Goal: Information Seeking & Learning: Learn about a topic

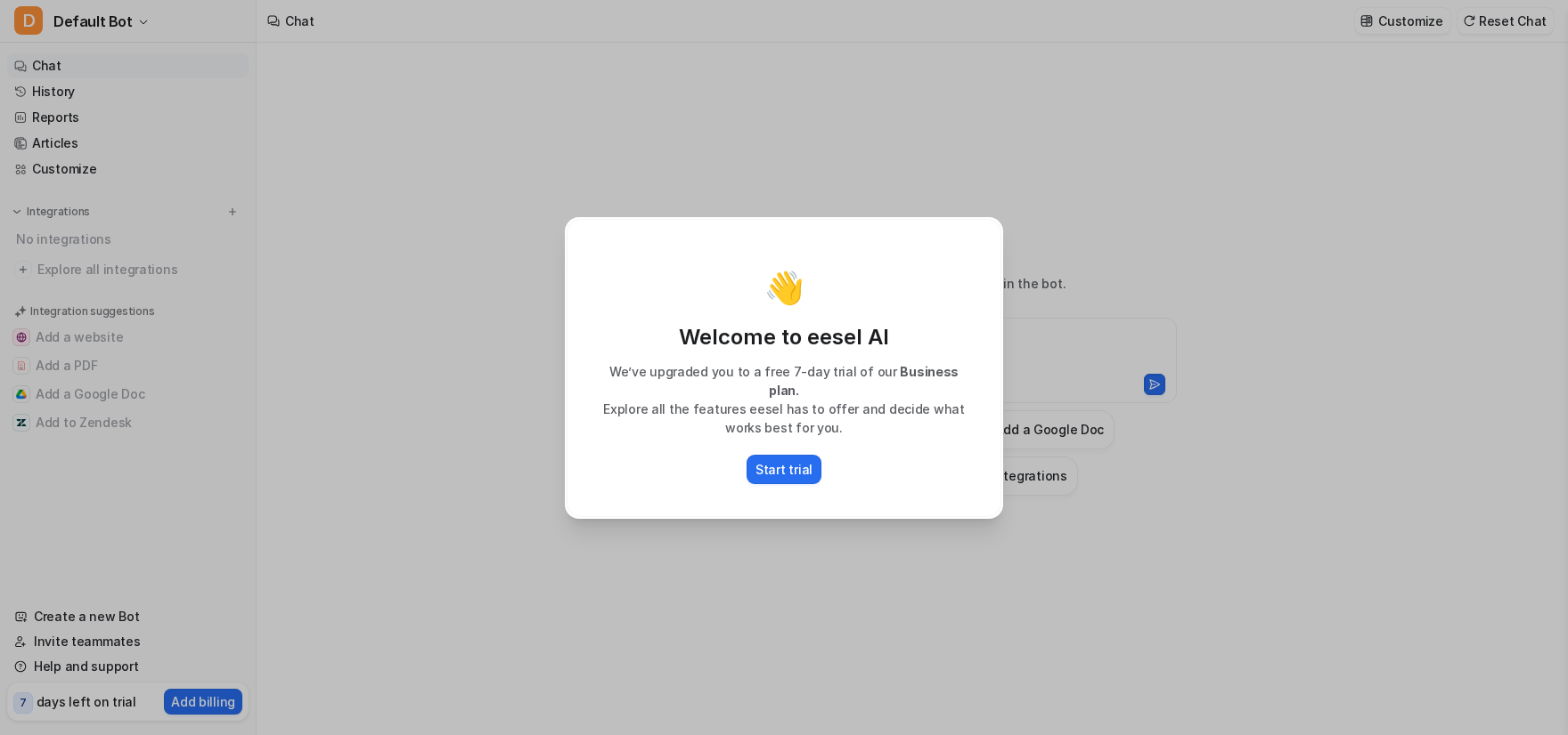
click at [809, 464] on p "Start trial" at bounding box center [784, 469] width 57 height 19
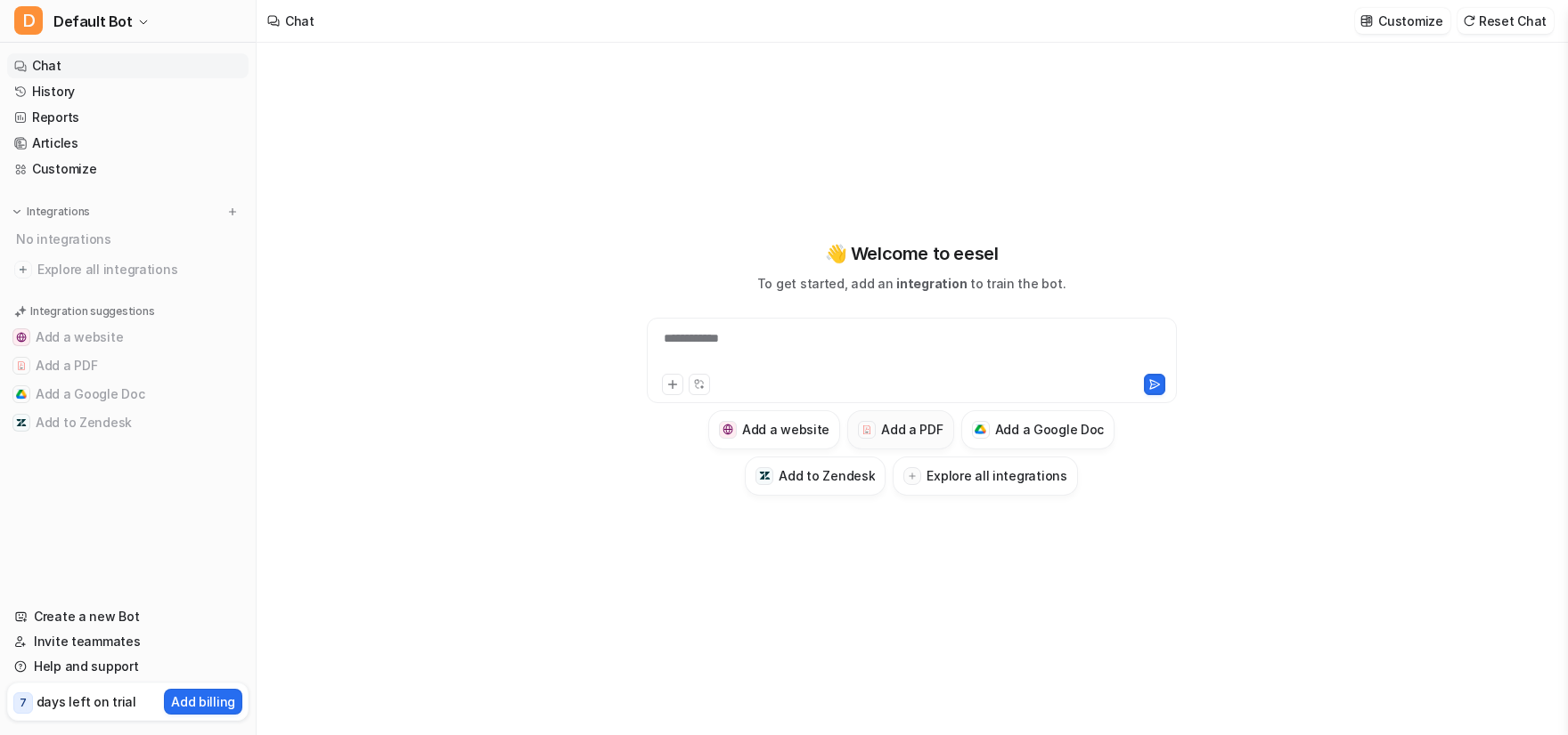
click at [894, 433] on h3 "Add a PDF" at bounding box center [911, 430] width 62 height 19
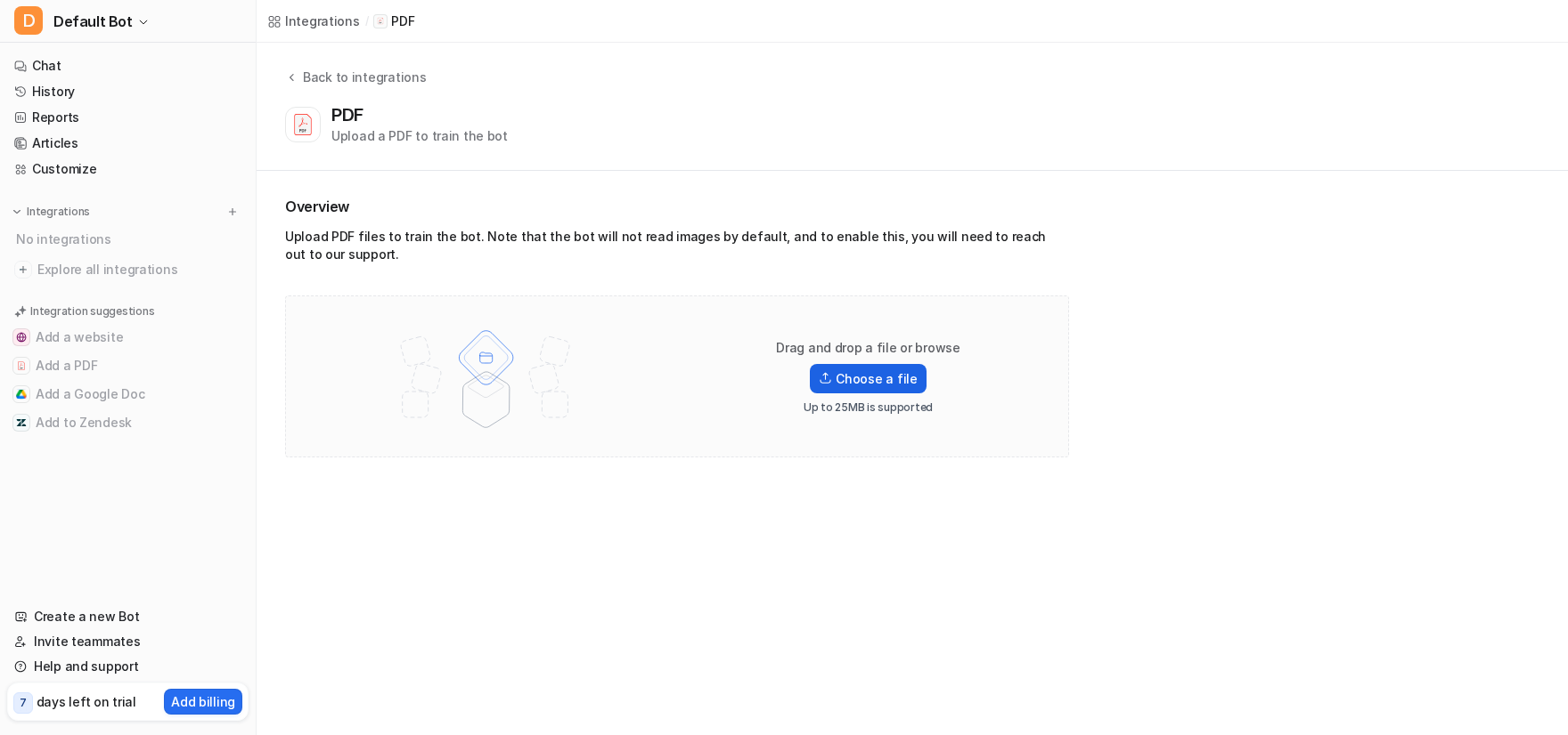
click at [872, 376] on label "Choose a file" at bounding box center [868, 379] width 116 height 29
click at [0, 0] on input "Choose a file" at bounding box center [0, 0] width 0 height 0
click at [881, 377] on label "Choose a file" at bounding box center [868, 379] width 116 height 29
click at [0, 0] on input "Choose a file" at bounding box center [0, 0] width 0 height 0
click at [852, 387] on label "Choose a file" at bounding box center [868, 379] width 116 height 29
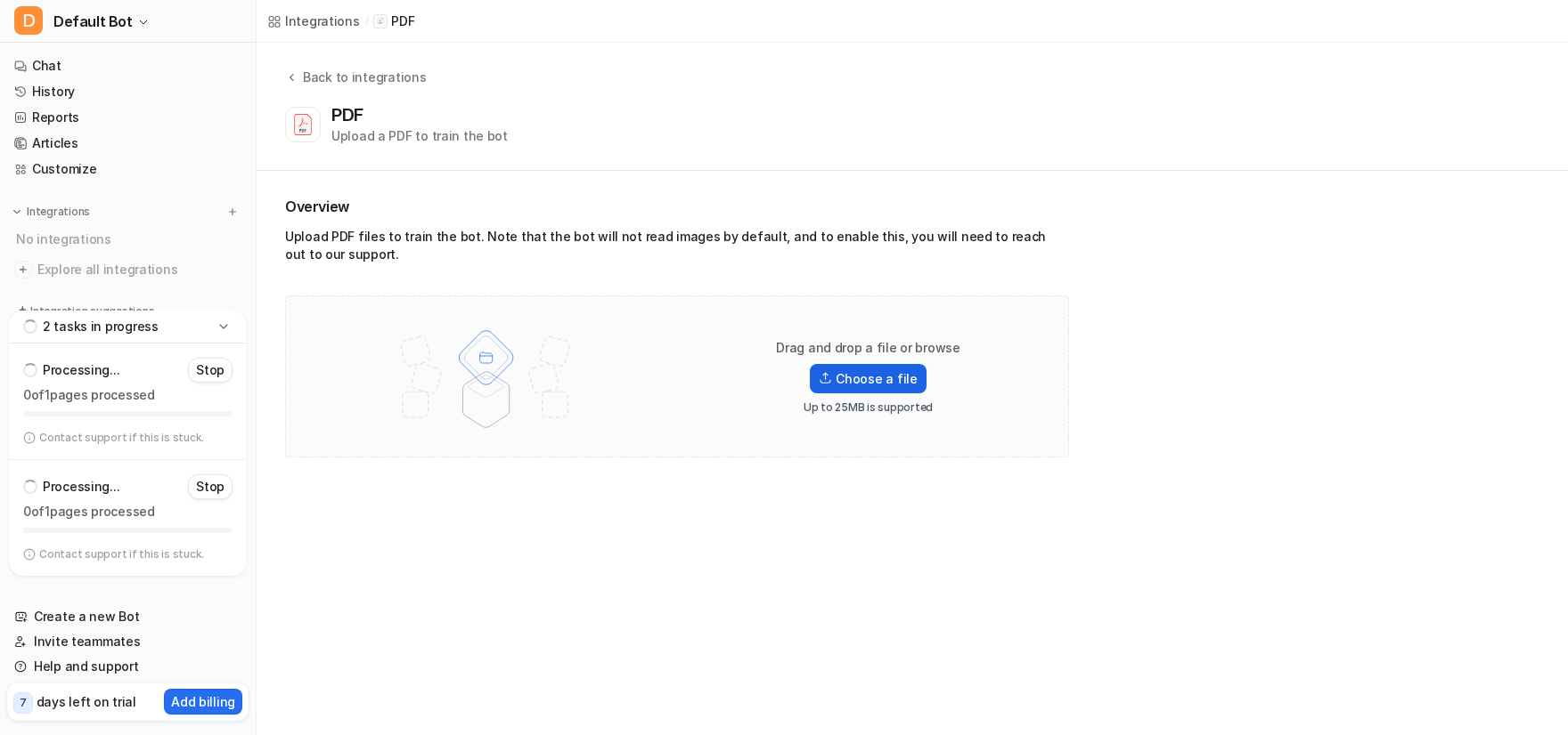
click at [0, 0] on input "Choose a file" at bounding box center [0, 0] width 0 height 0
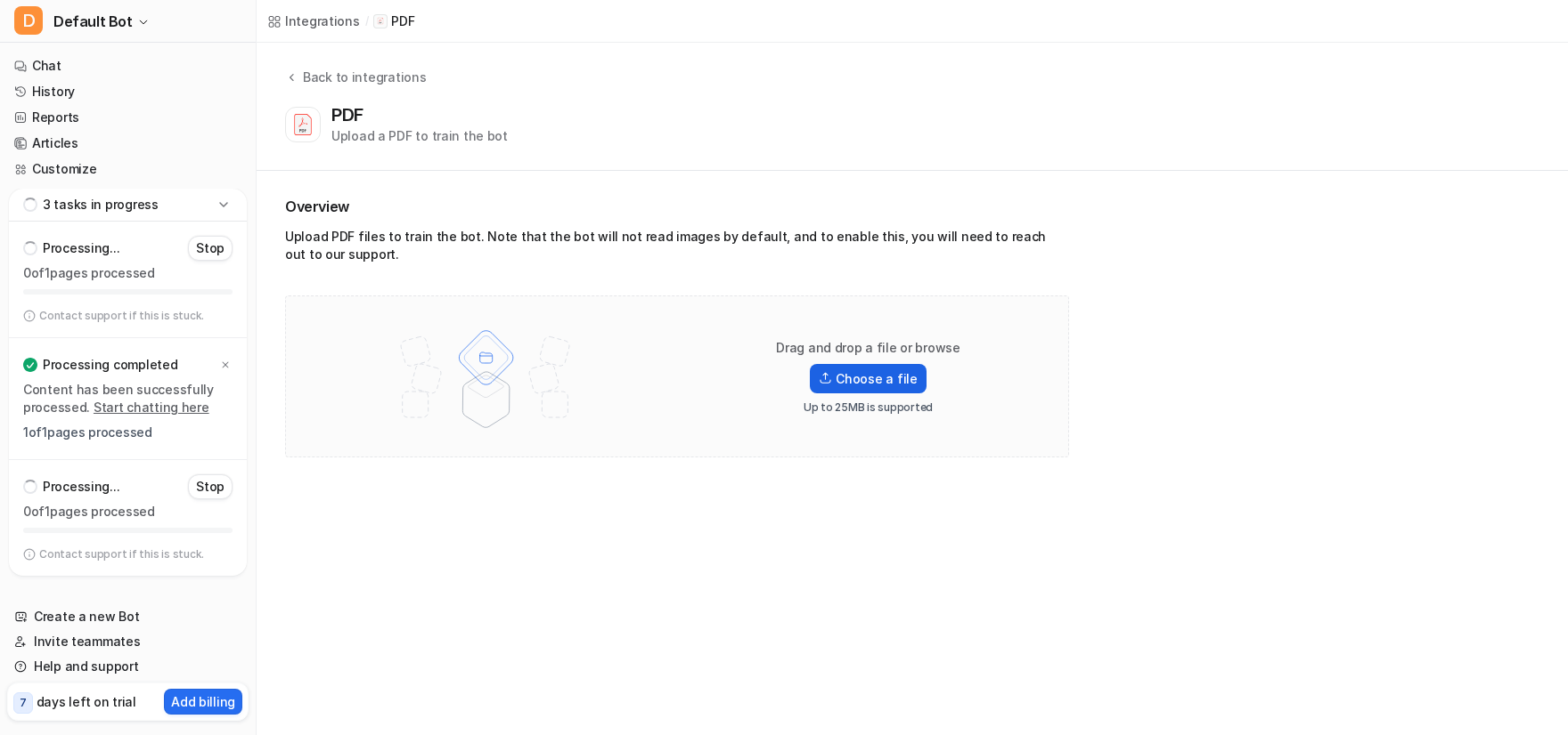
click at [863, 383] on label "Choose a file" at bounding box center [868, 379] width 116 height 29
click at [0, 0] on input "Choose a file" at bounding box center [0, 0] width 0 height 0
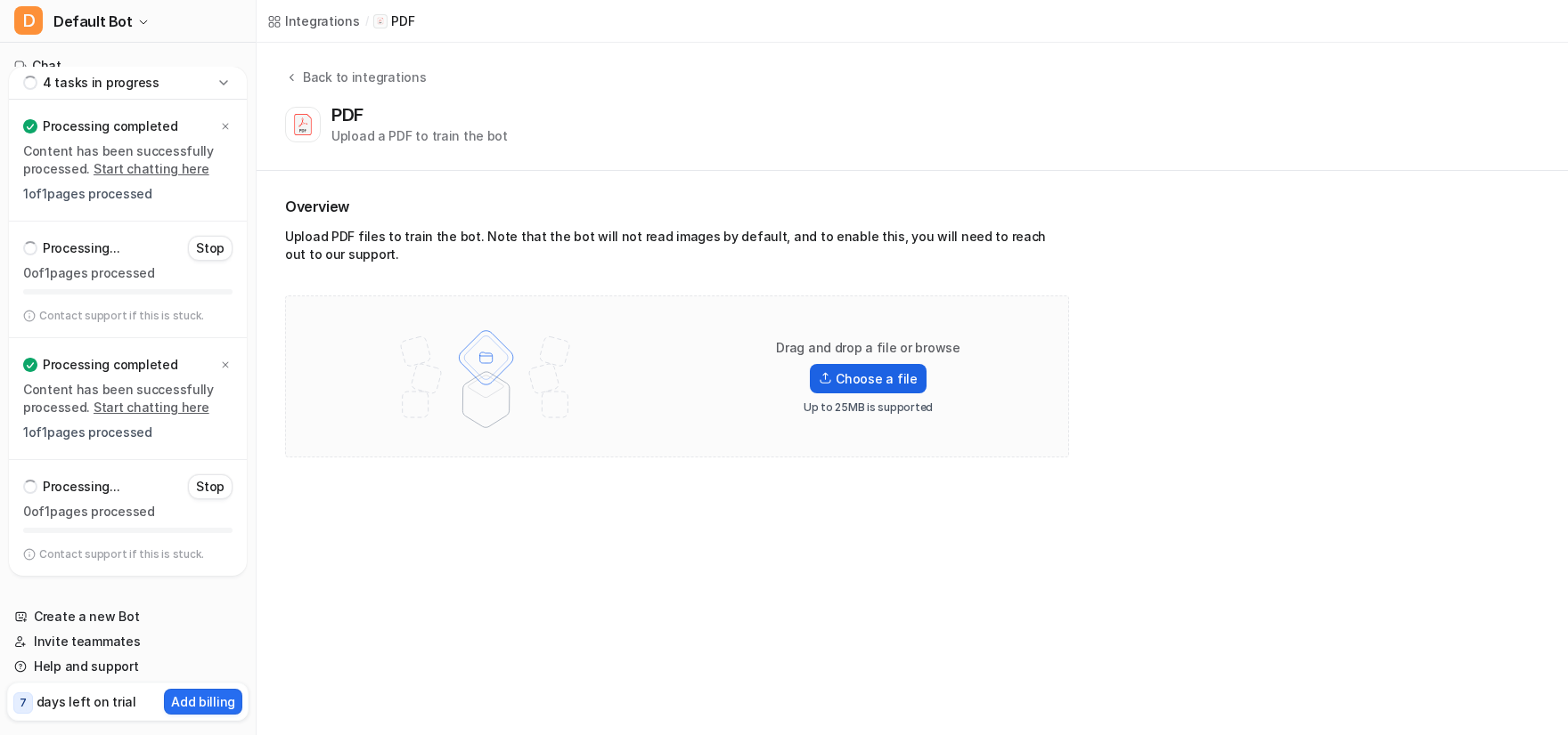
click at [869, 379] on label "Choose a file" at bounding box center [868, 379] width 116 height 29
click at [0, 0] on input "Choose a file" at bounding box center [0, 0] width 0 height 0
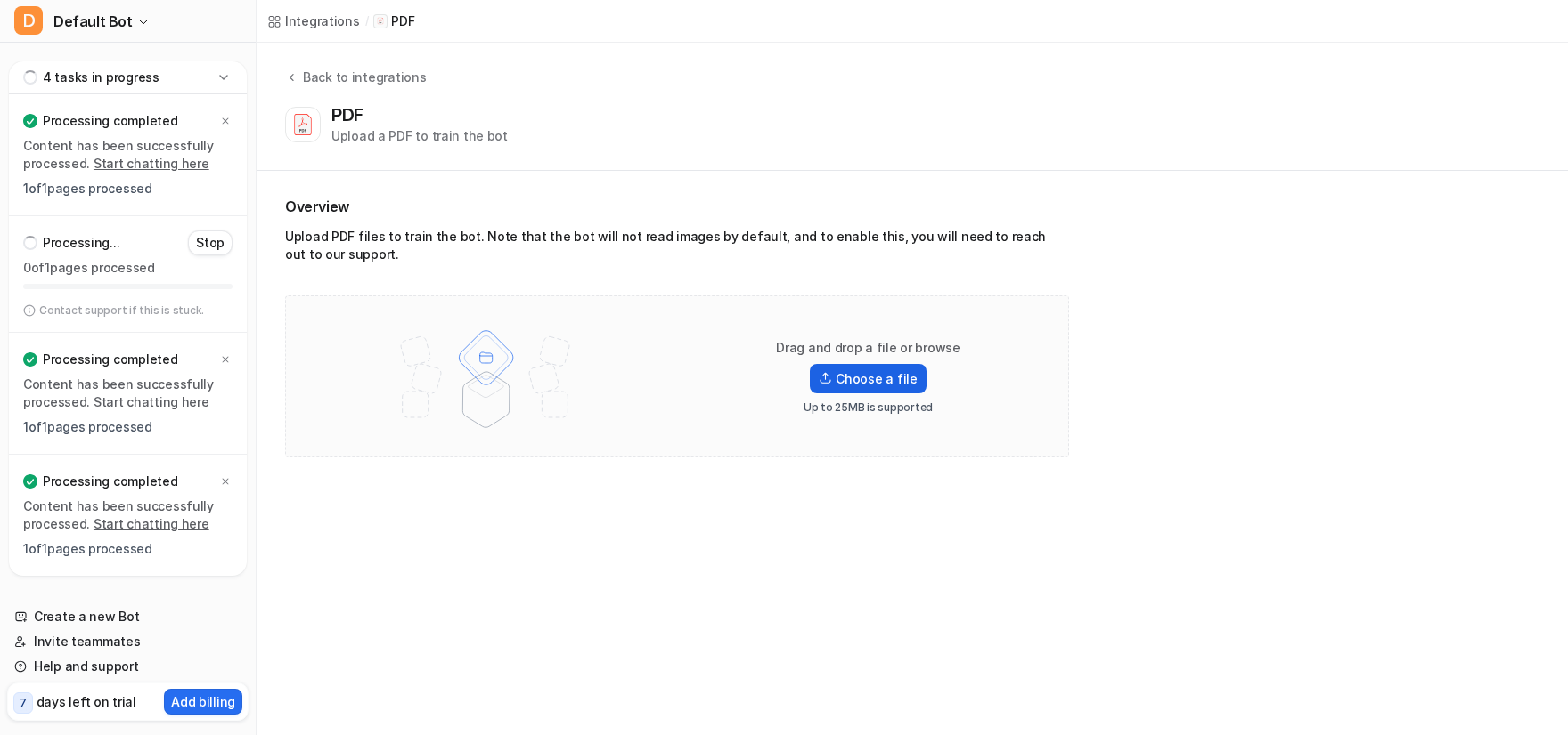
click at [872, 382] on label "Choose a file" at bounding box center [868, 379] width 116 height 29
click at [0, 0] on input "Choose a file" at bounding box center [0, 0] width 0 height 0
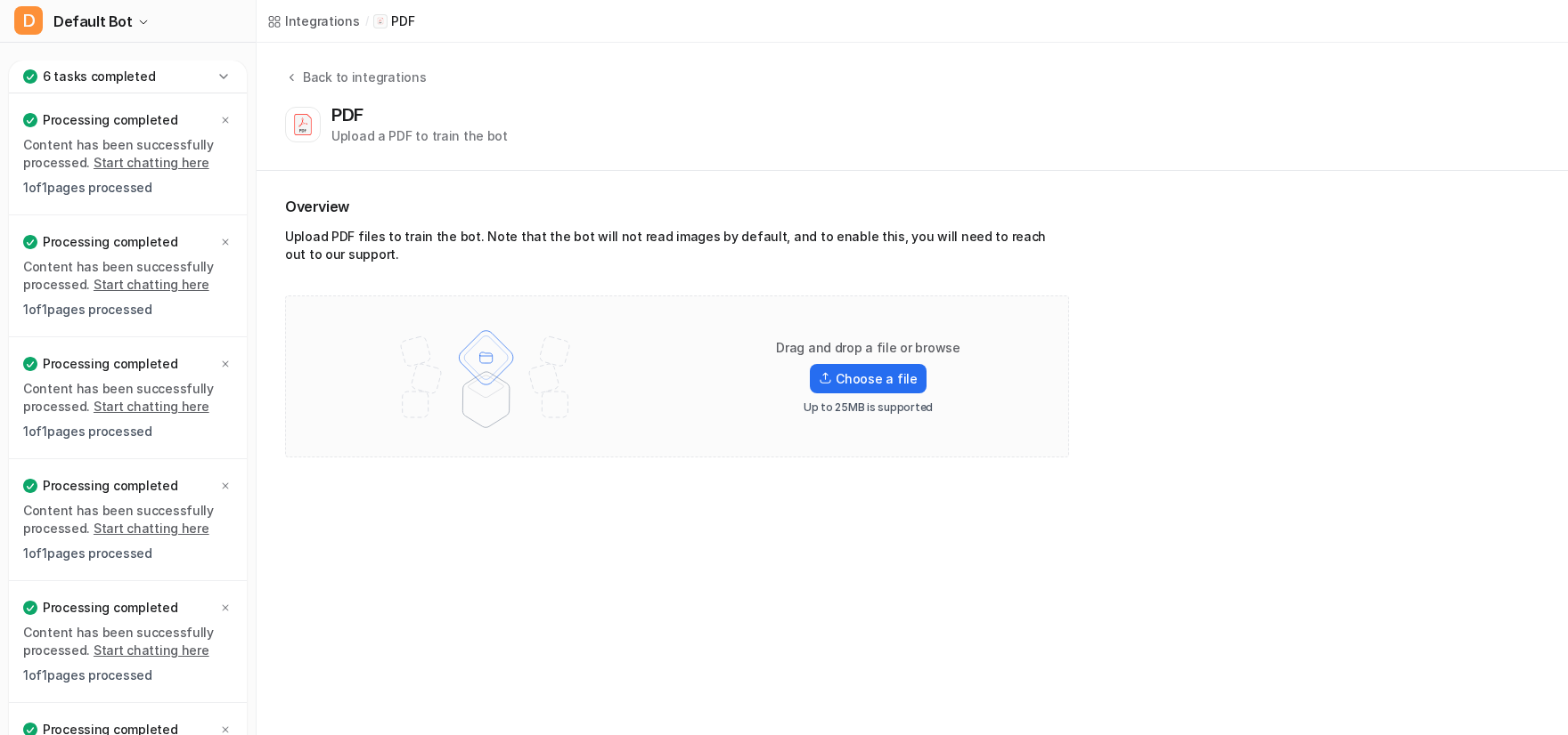
click at [227, 78] on icon at bounding box center [224, 77] width 18 height 18
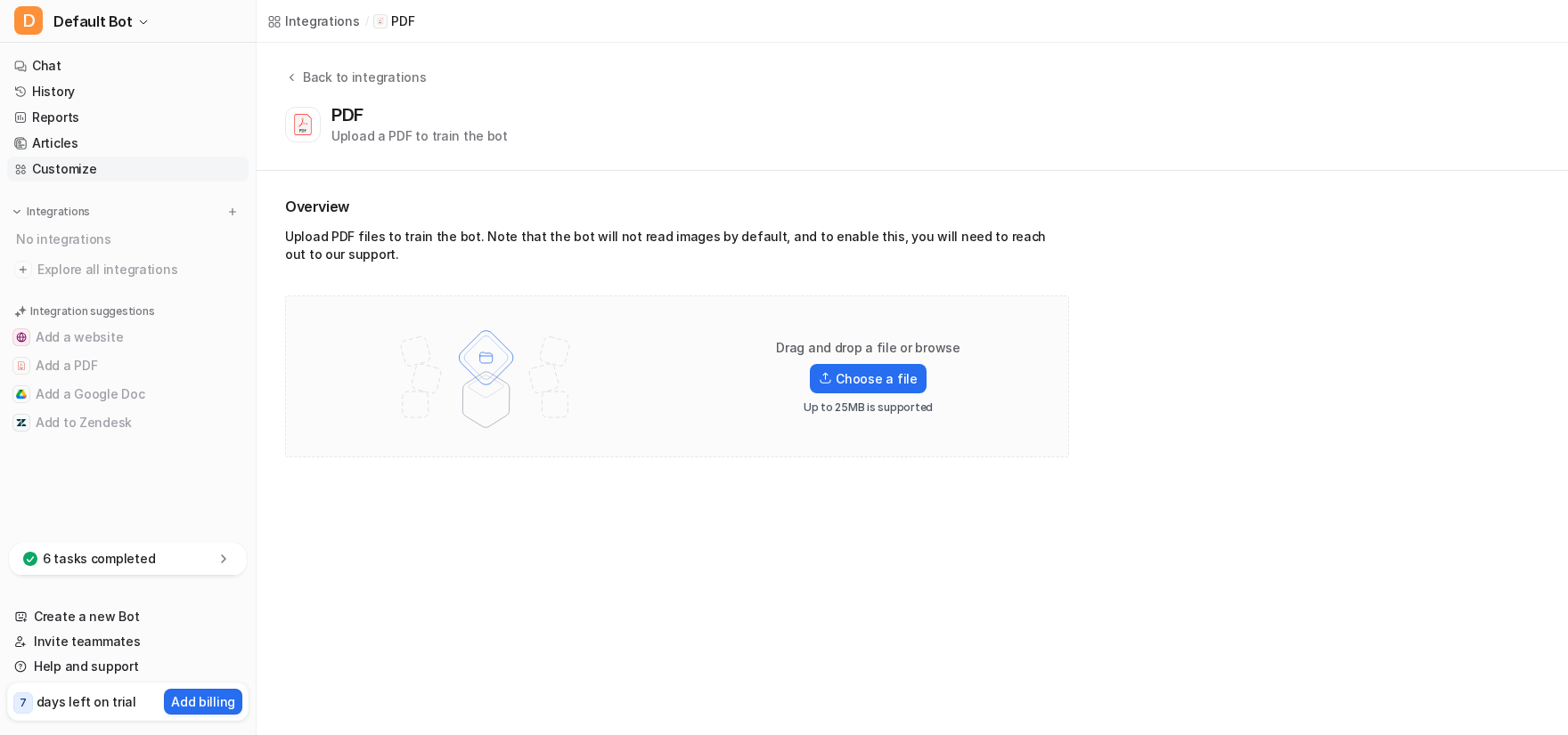
click at [73, 169] on link "Customize" at bounding box center [128, 169] width 241 height 25
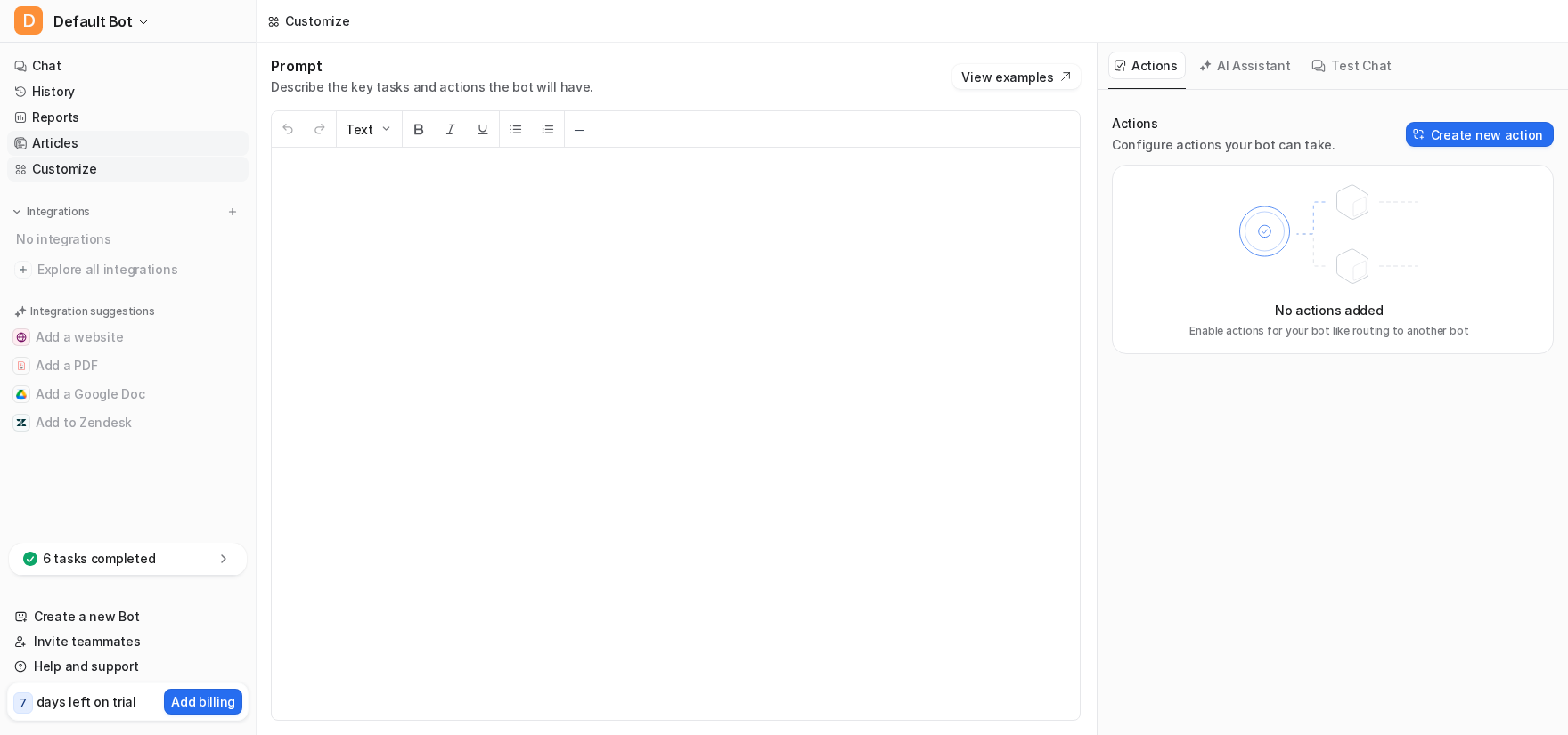
click at [66, 144] on link "Articles" at bounding box center [128, 143] width 241 height 25
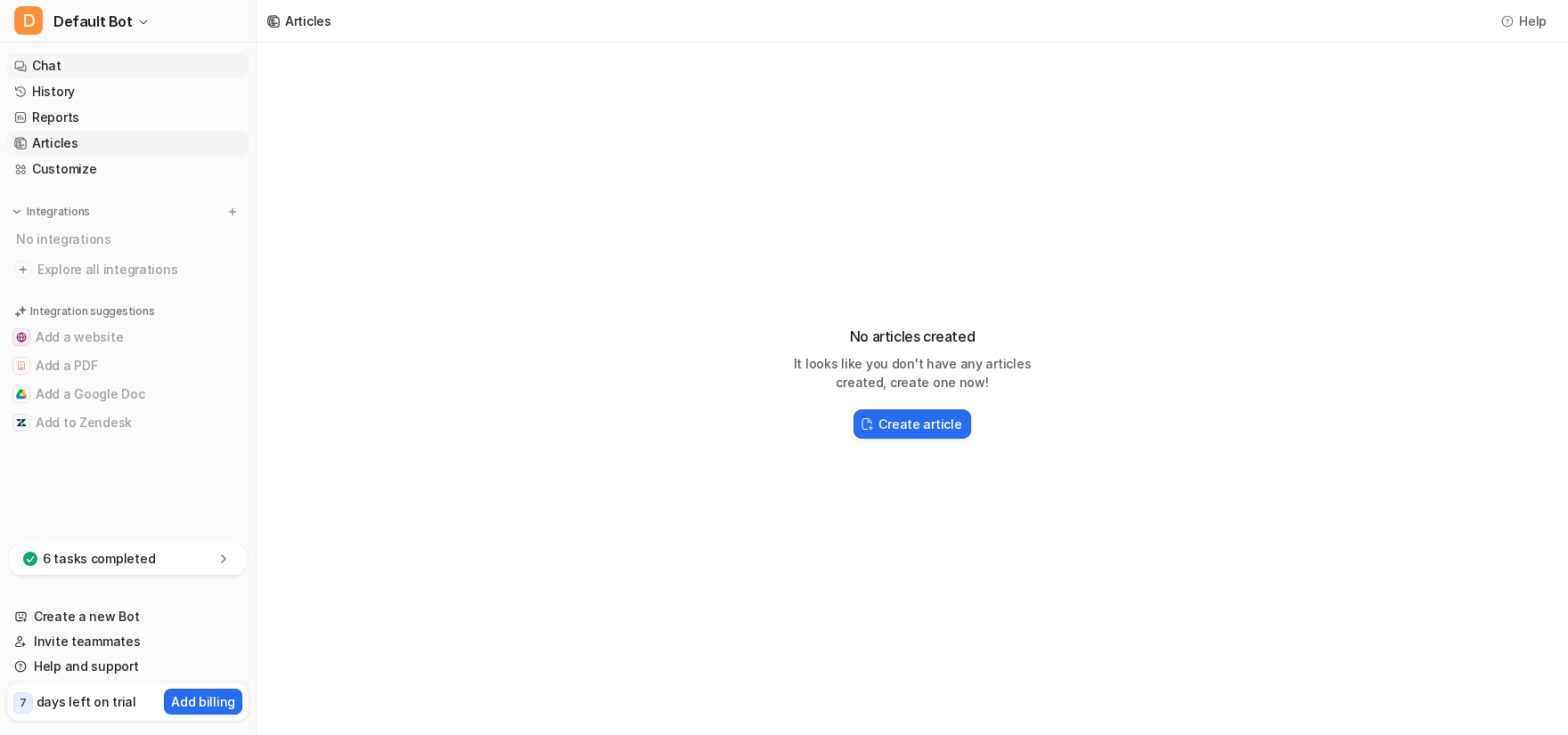
click at [55, 70] on link "Chat" at bounding box center [128, 66] width 241 height 25
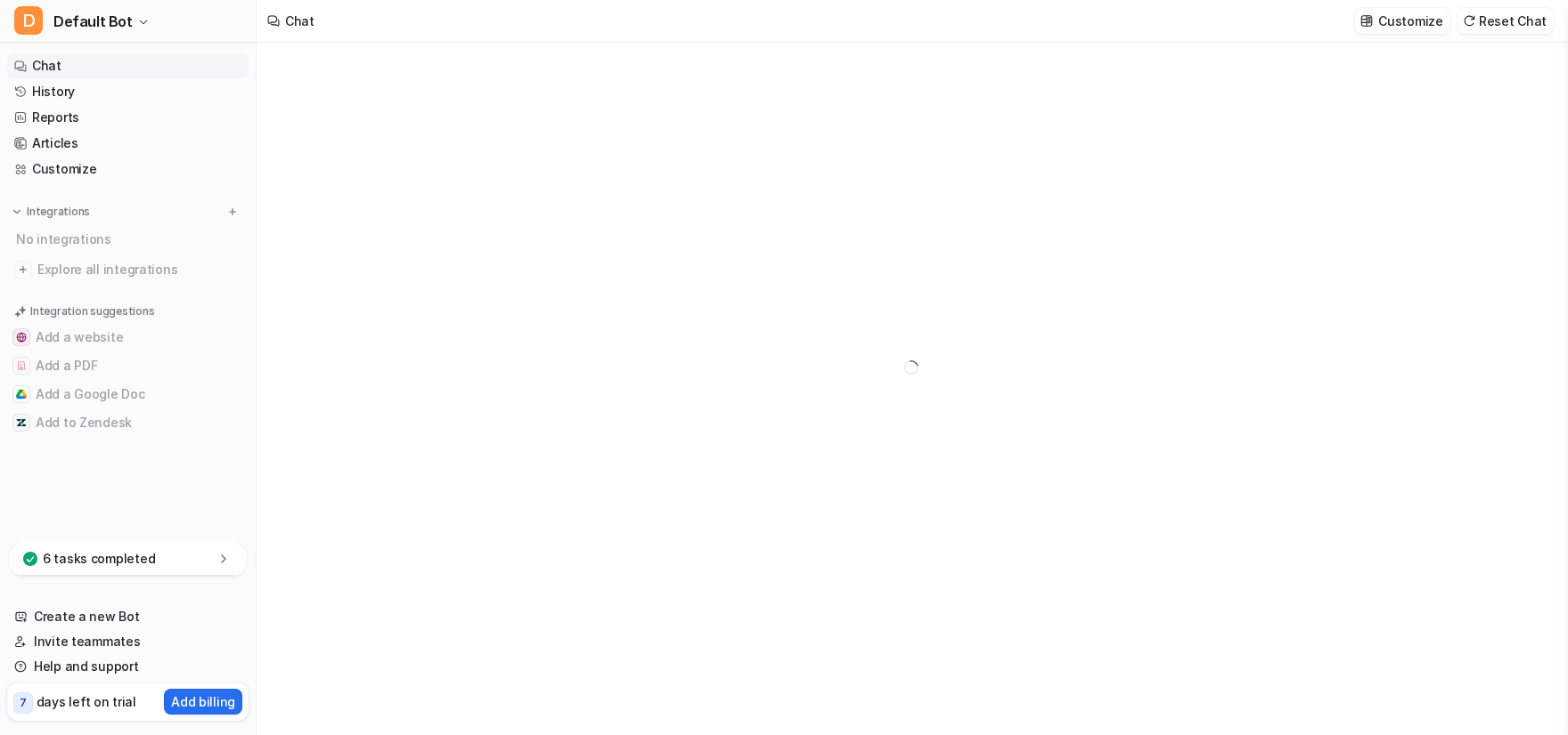
type textarea "**********"
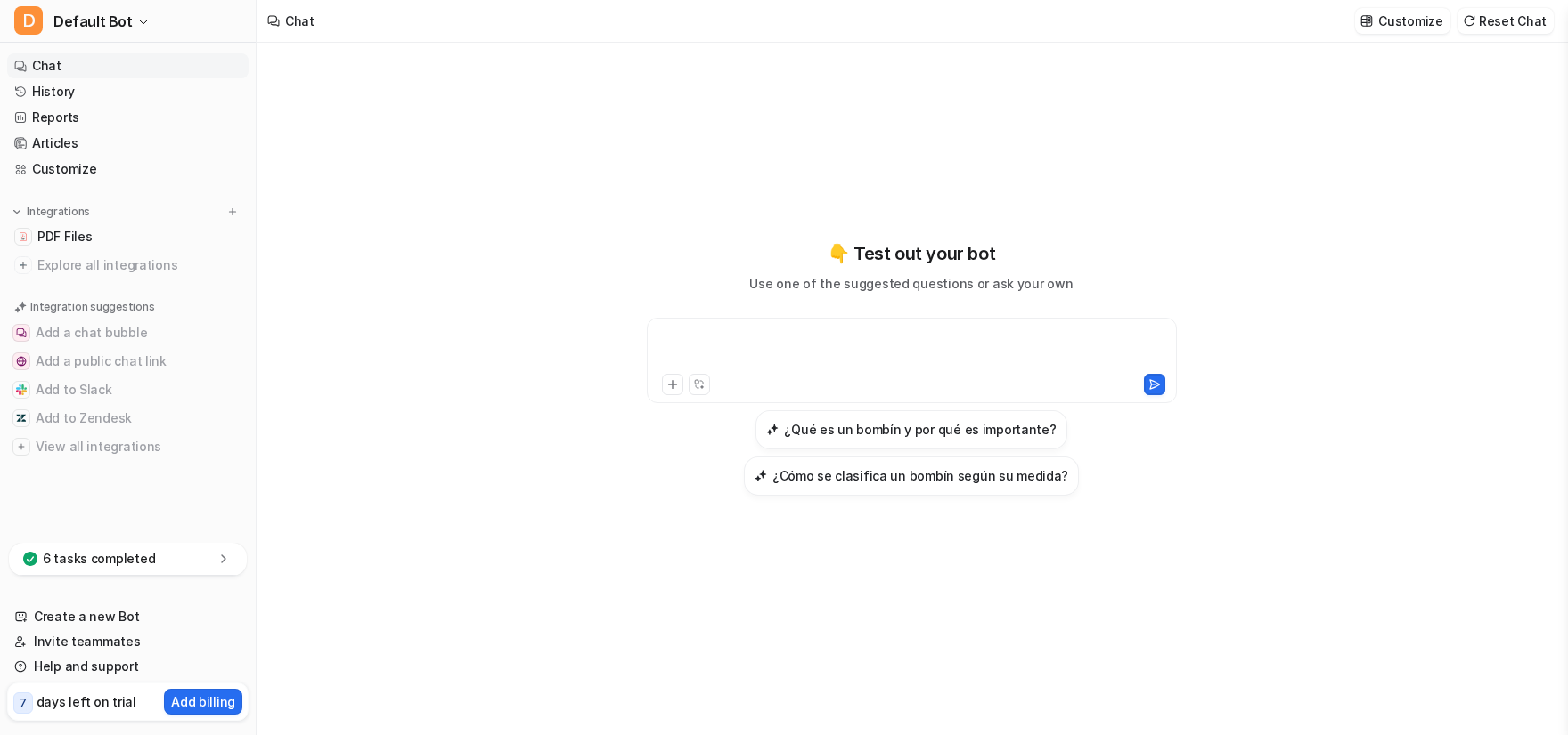
click at [760, 343] on div at bounding box center [911, 349] width 521 height 41
click at [1161, 388] on icon at bounding box center [1154, 384] width 13 height 13
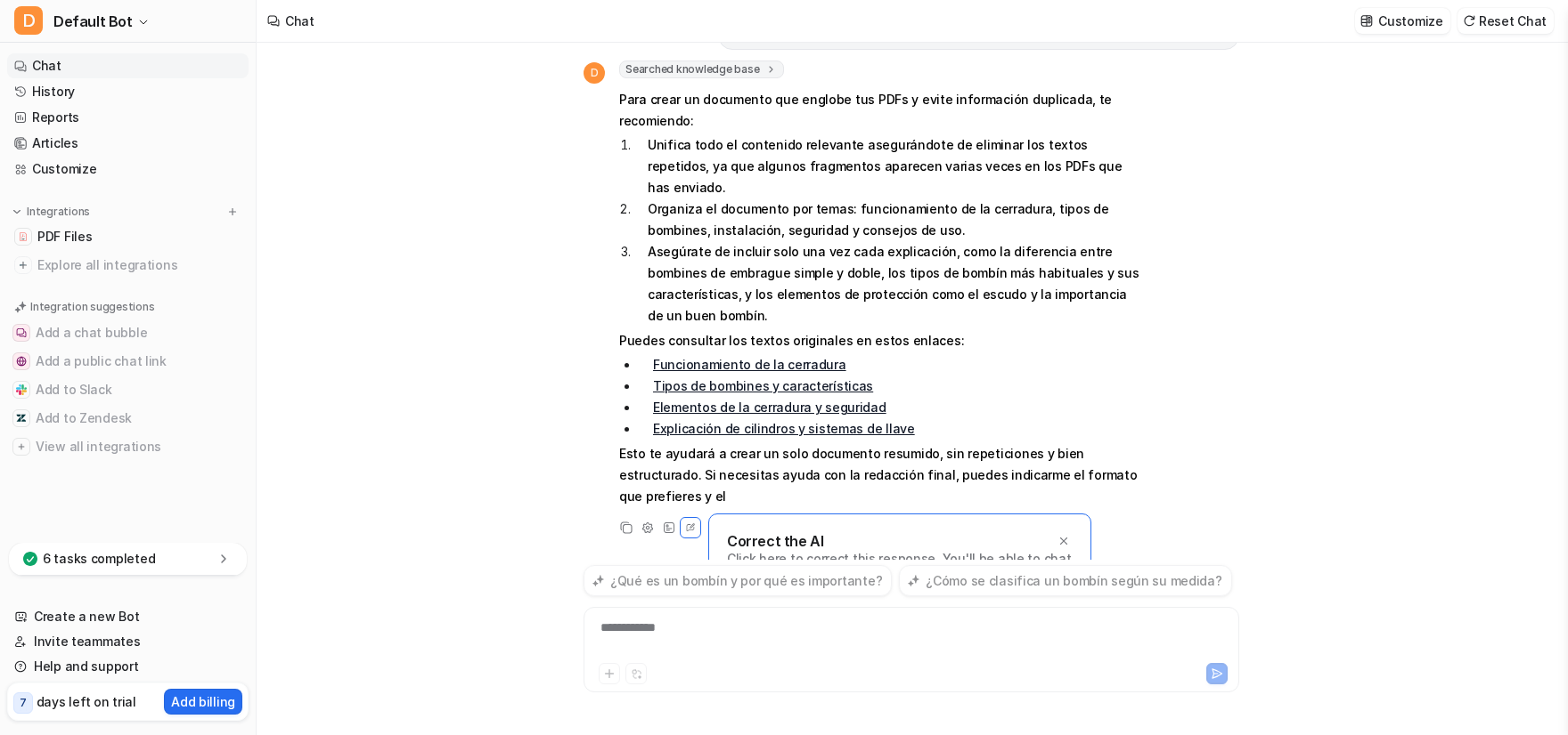
scroll to position [101, 0]
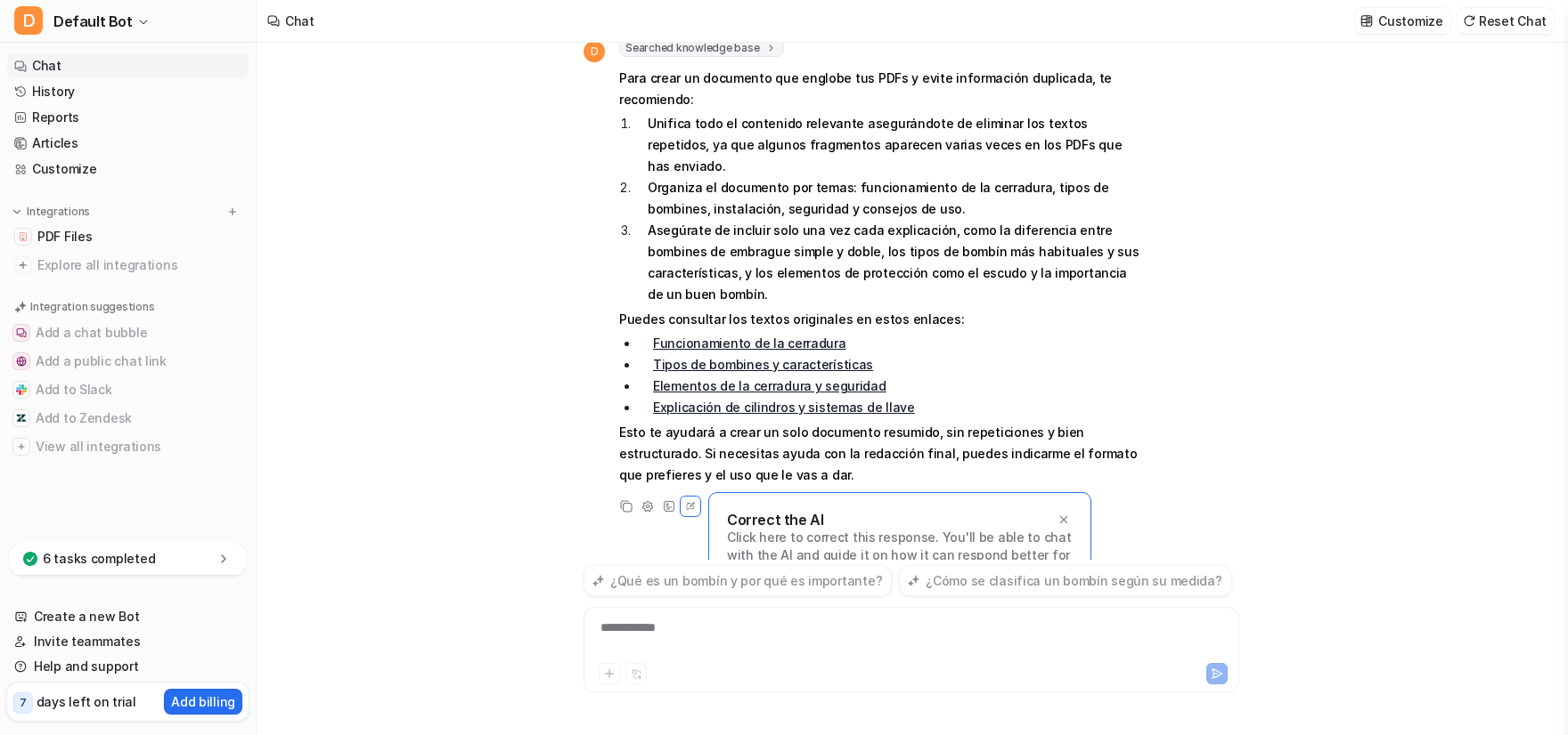
click at [759, 335] on link "Funcionamiento de la cerradura" at bounding box center [749, 343] width 193 height 15
click at [668, 500] on icon at bounding box center [669, 507] width 13 height 13
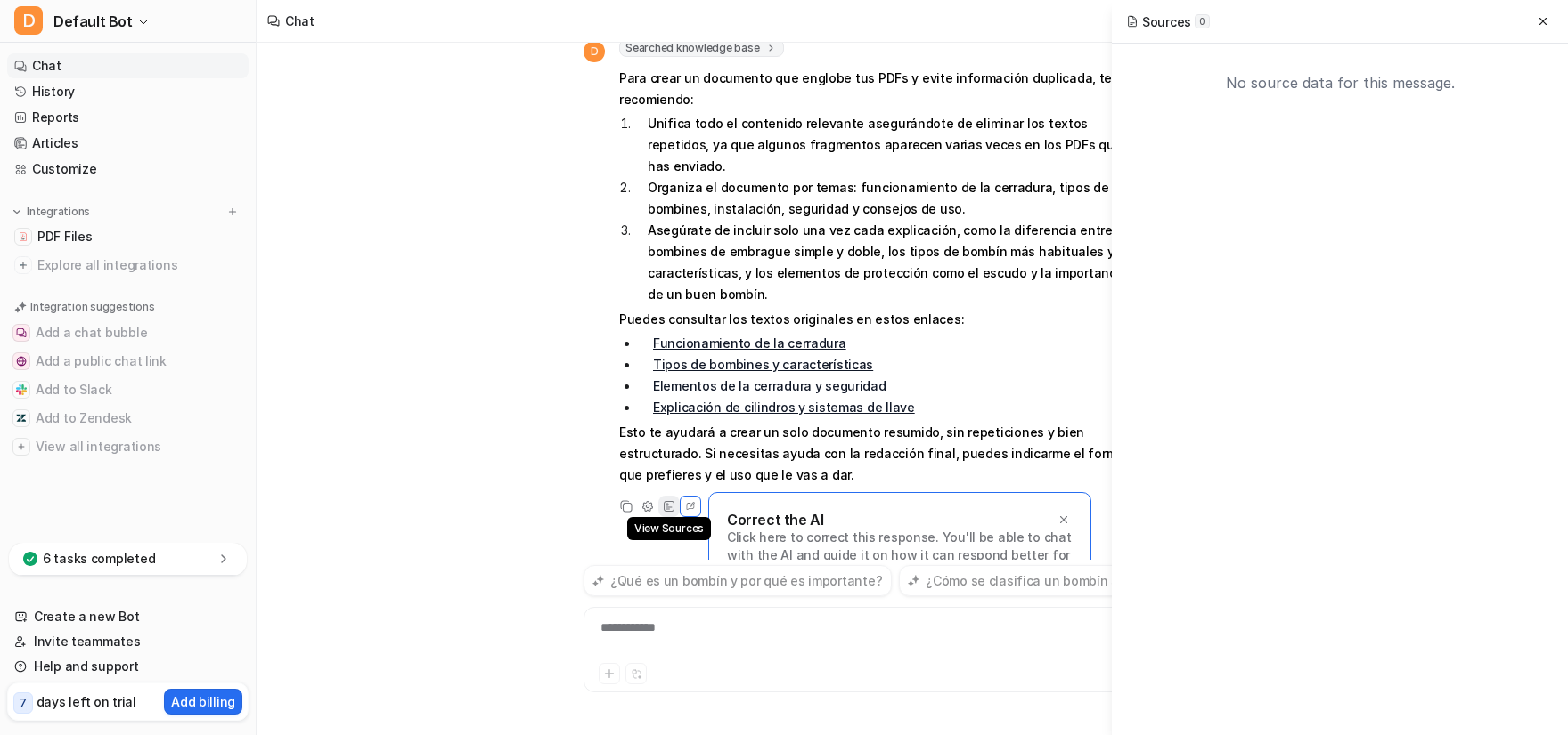
click at [668, 500] on icon at bounding box center [669, 507] width 13 height 13
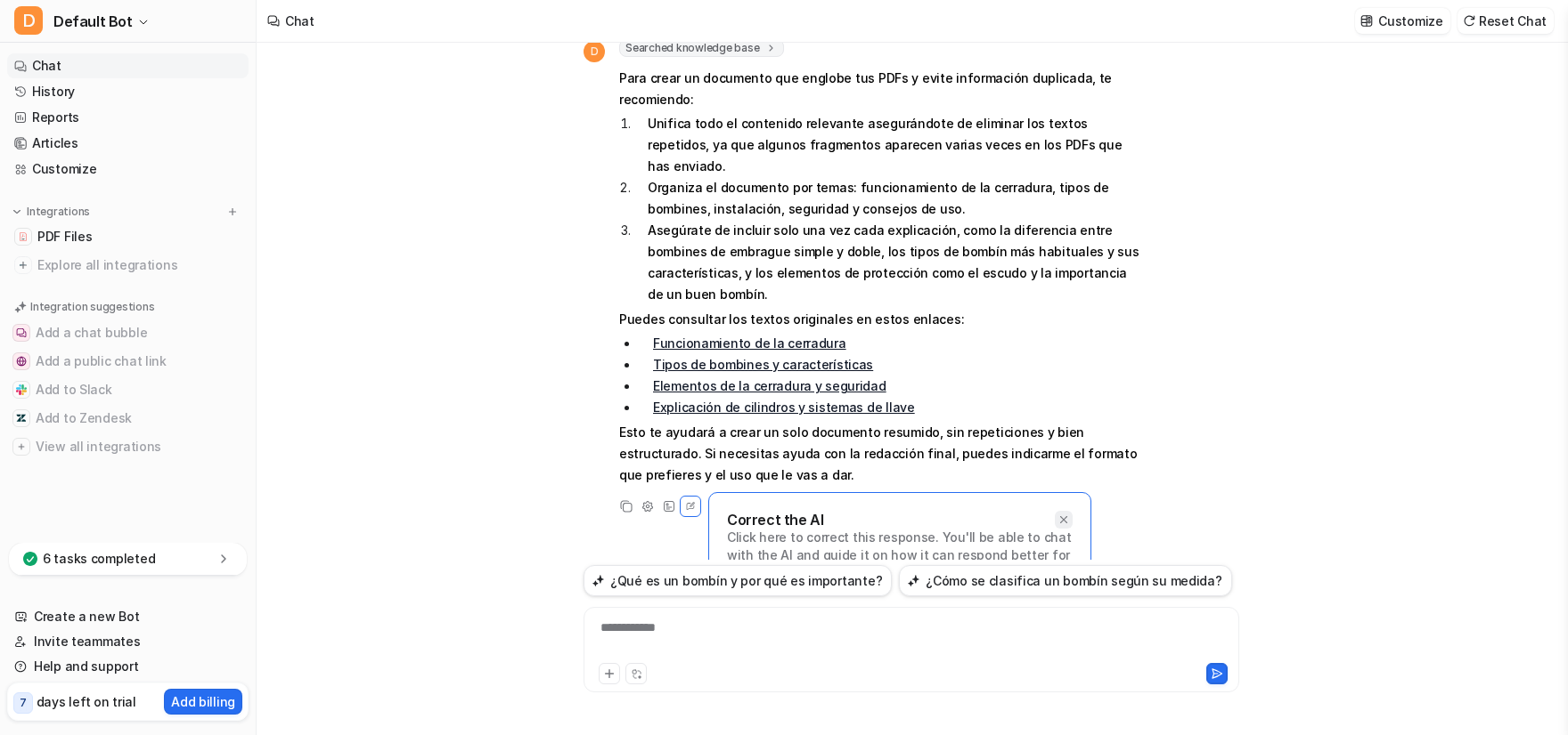
click at [1062, 514] on icon at bounding box center [1064, 520] width 13 height 13
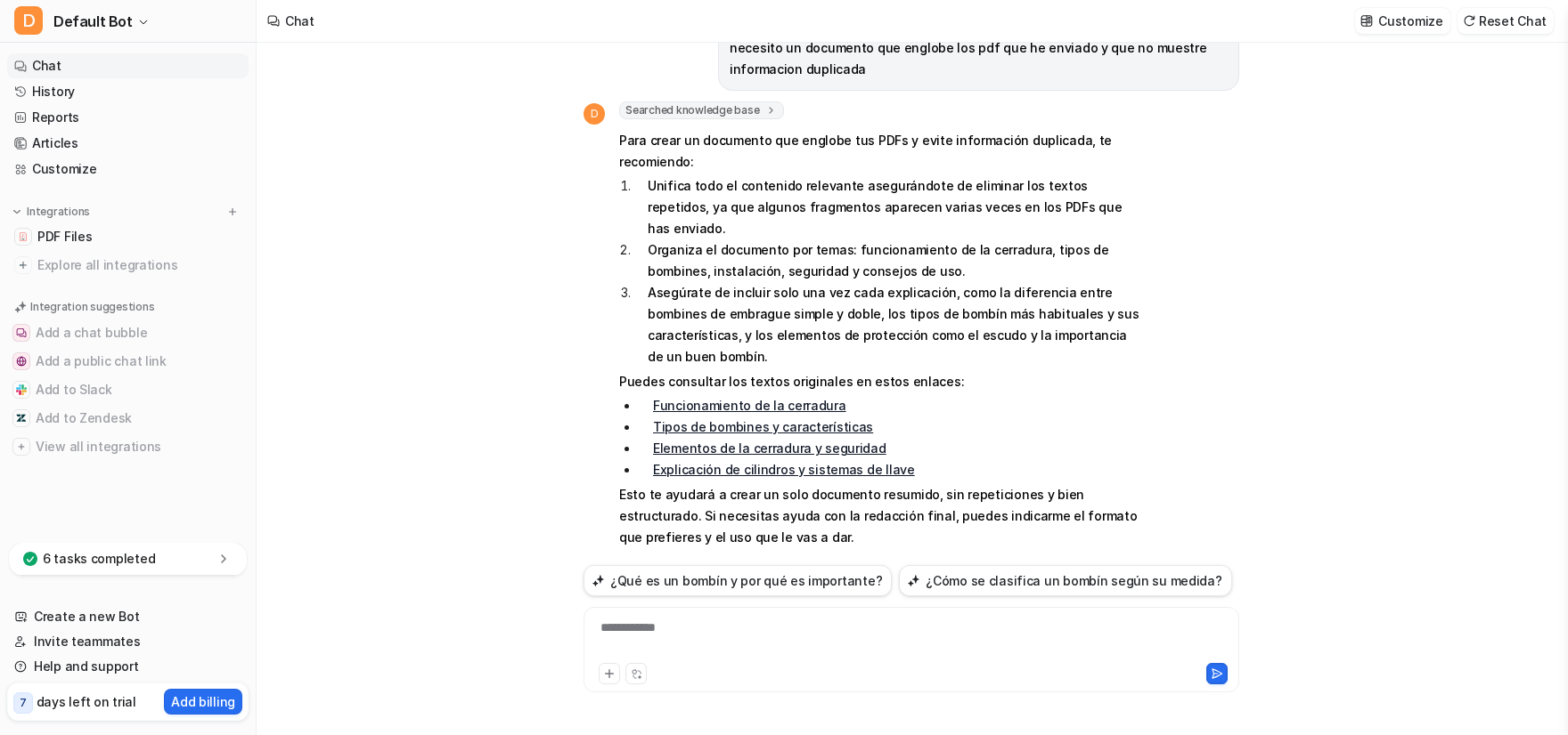
click at [711, 398] on link "Funcionamiento de la cerradura" at bounding box center [749, 405] width 193 height 15
click at [979, 417] on li "Tipos de bombines y características" at bounding box center [889, 428] width 502 height 22
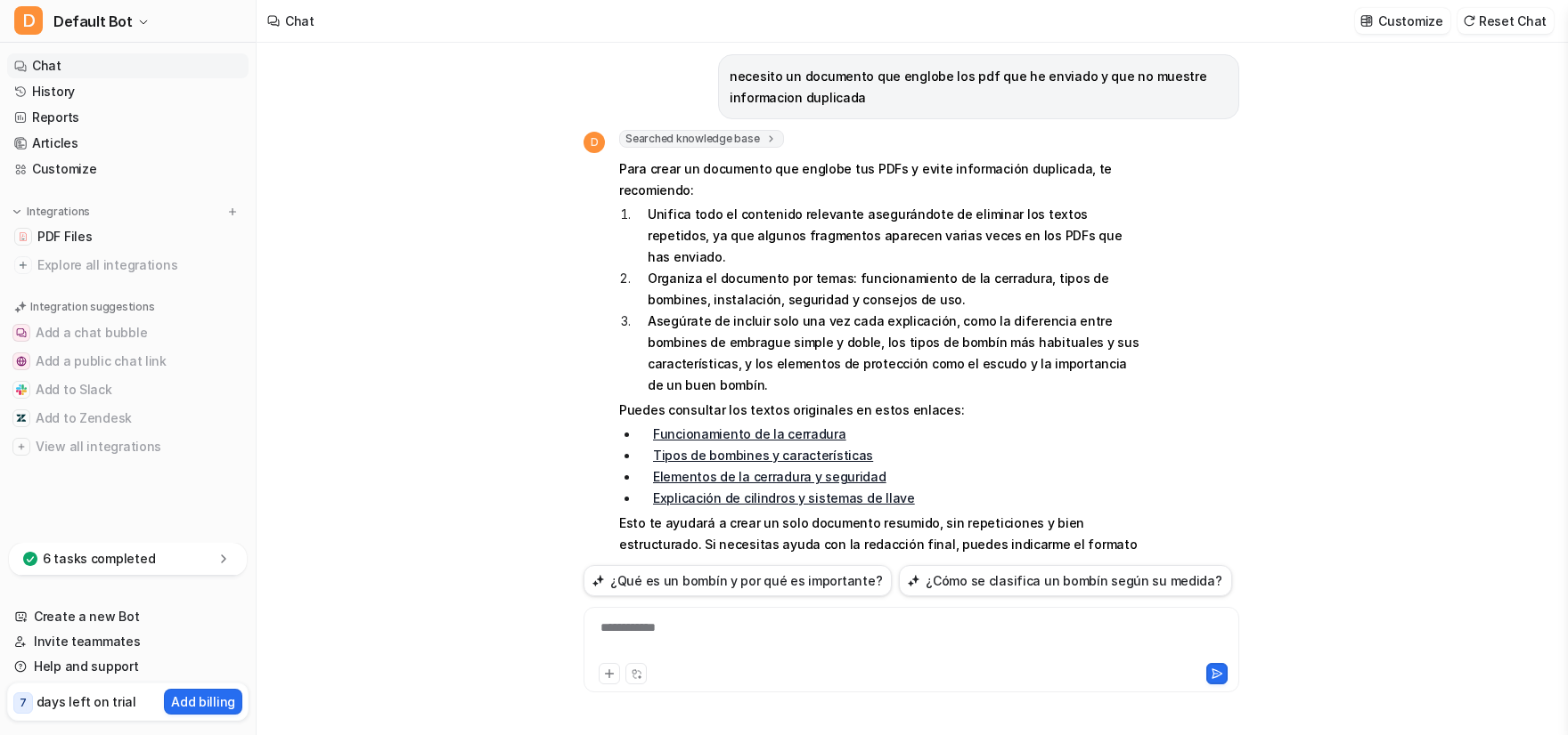
scroll to position [0, 0]
